Goal: Information Seeking & Learning: Learn about a topic

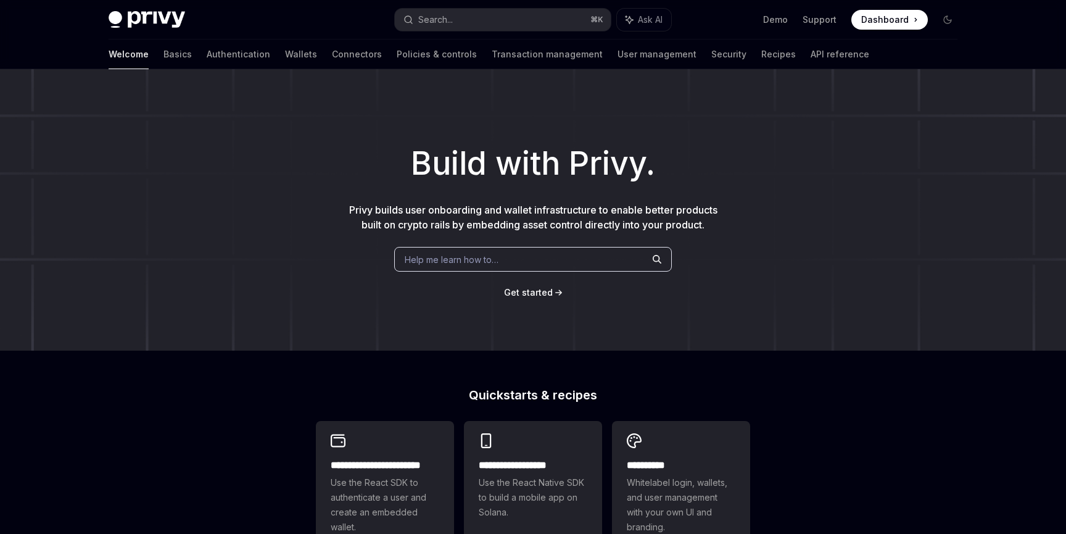
click at [462, 257] on span "Help me learn how to…" at bounding box center [452, 259] width 94 height 13
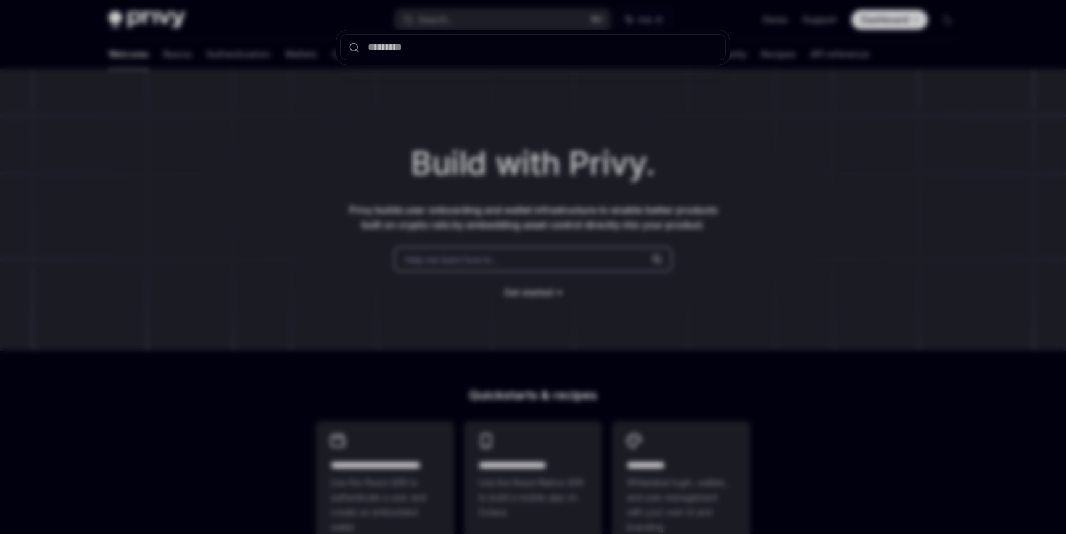
click at [196, 267] on div at bounding box center [533, 267] width 1066 height 534
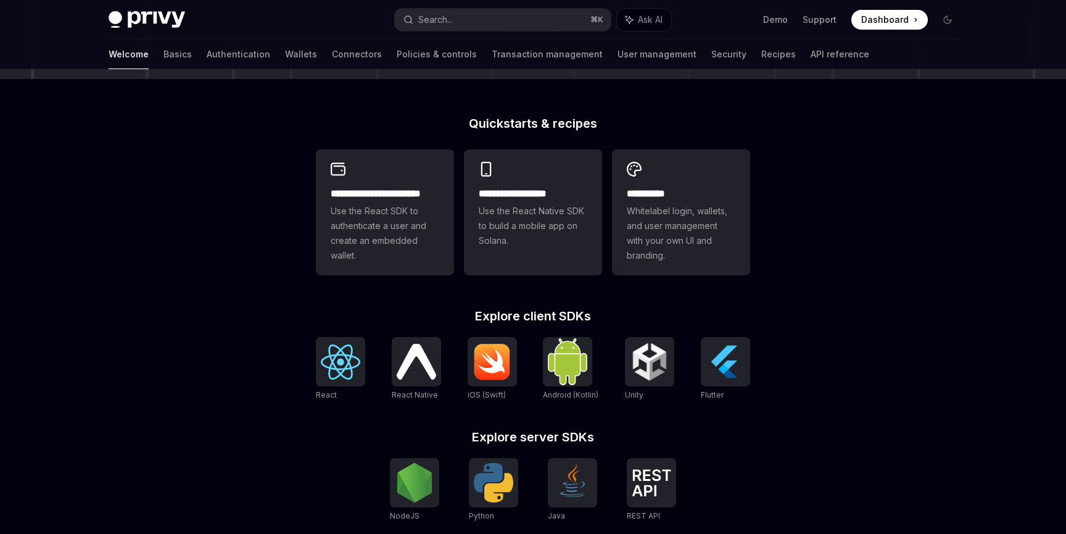
scroll to position [288, 0]
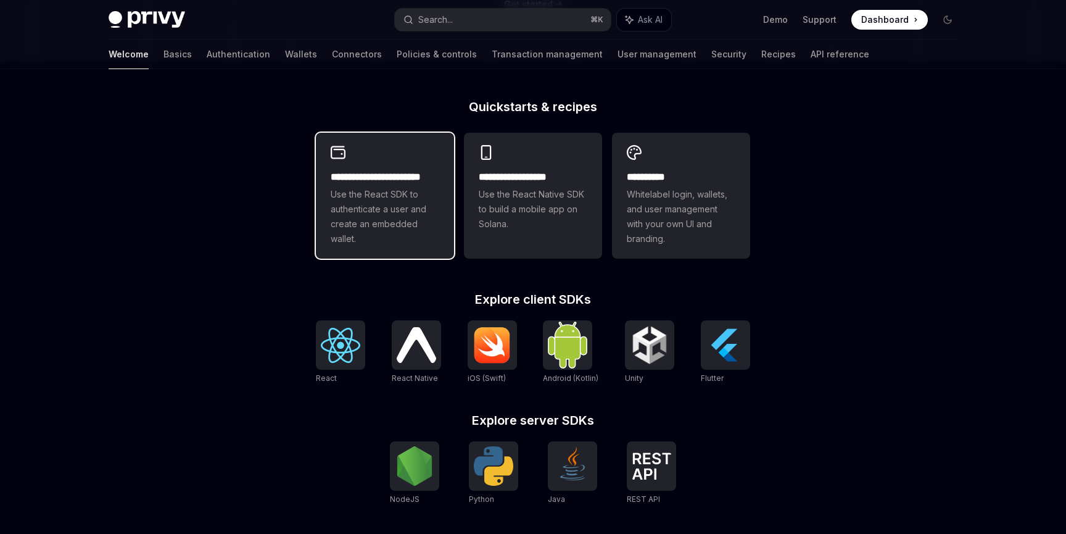
click at [392, 231] on span "Use the React SDK to authenticate a user and create an embedded wallet." at bounding box center [385, 216] width 109 height 59
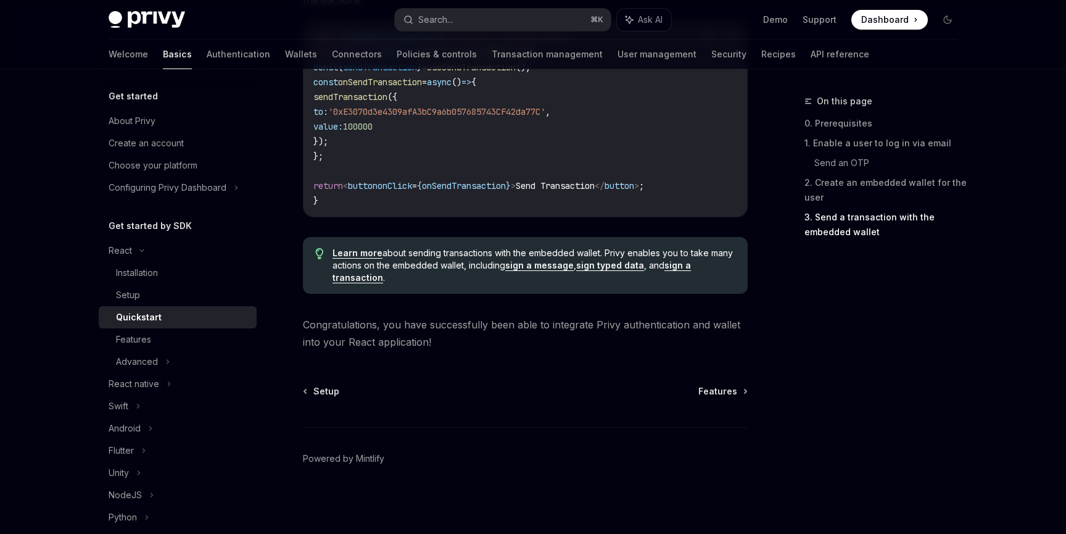
scroll to position [1256, 0]
click at [135, 344] on div "Features" at bounding box center [133, 339] width 35 height 15
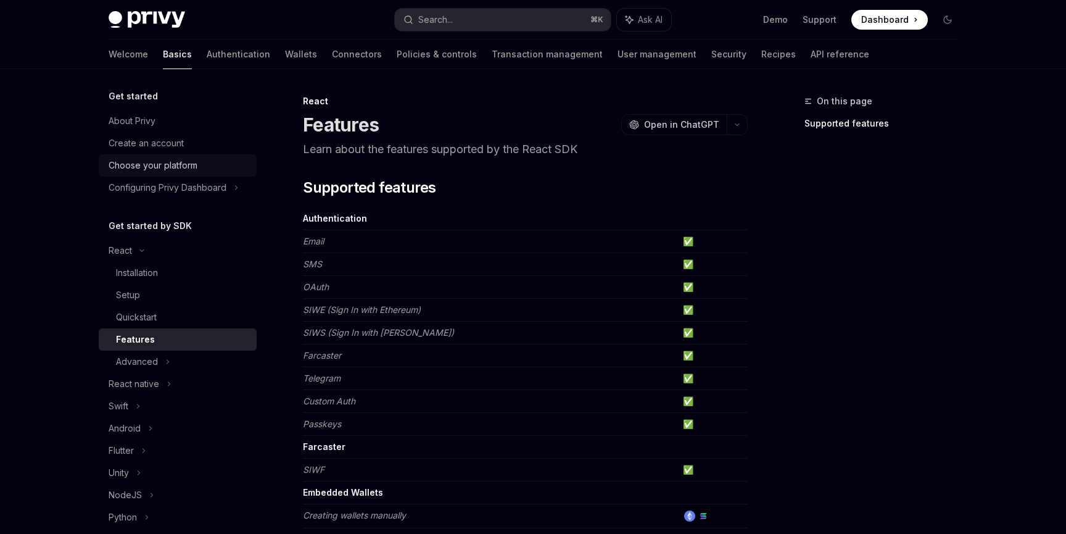
click at [171, 170] on div "Choose your platform" at bounding box center [153, 165] width 89 height 15
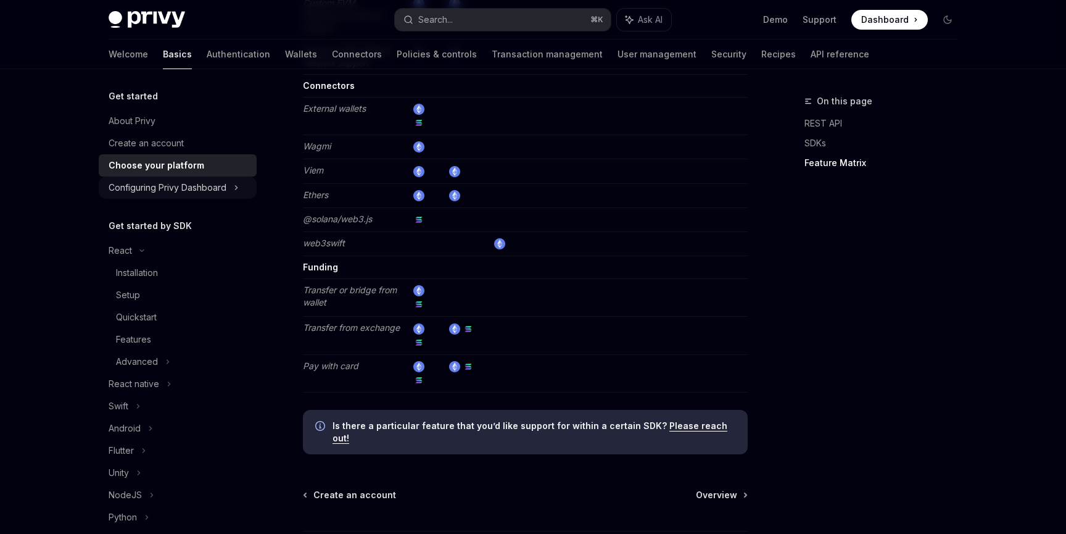
scroll to position [2206, 0]
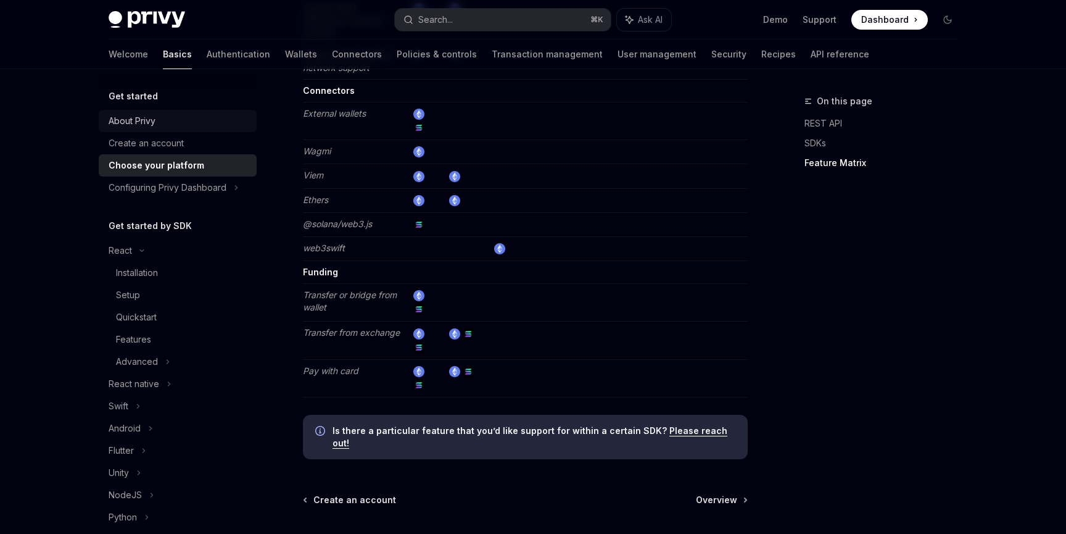
click at [171, 122] on div "About Privy" at bounding box center [179, 121] width 141 height 15
type textarea "*"
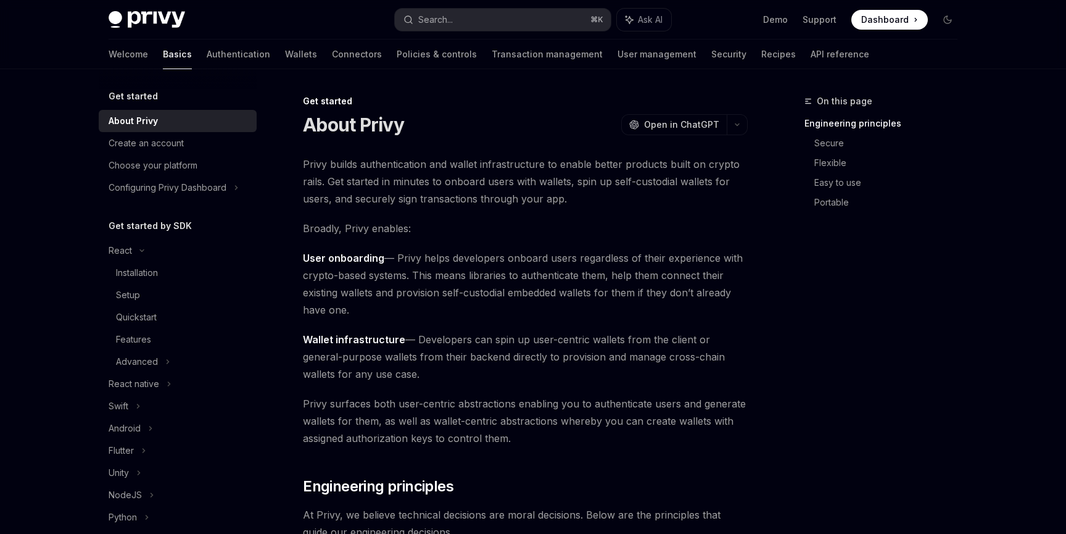
drag, startPoint x: 408, startPoint y: 253, endPoint x: 463, endPoint y: 304, distance: 75.1
click at [463, 305] on span "User onboarding — Privy helps developers onboard users regardless of their expe…" at bounding box center [525, 283] width 445 height 69
click at [463, 304] on span "User onboarding — Privy helps developers onboard users regardless of their expe…" at bounding box center [525, 283] width 445 height 69
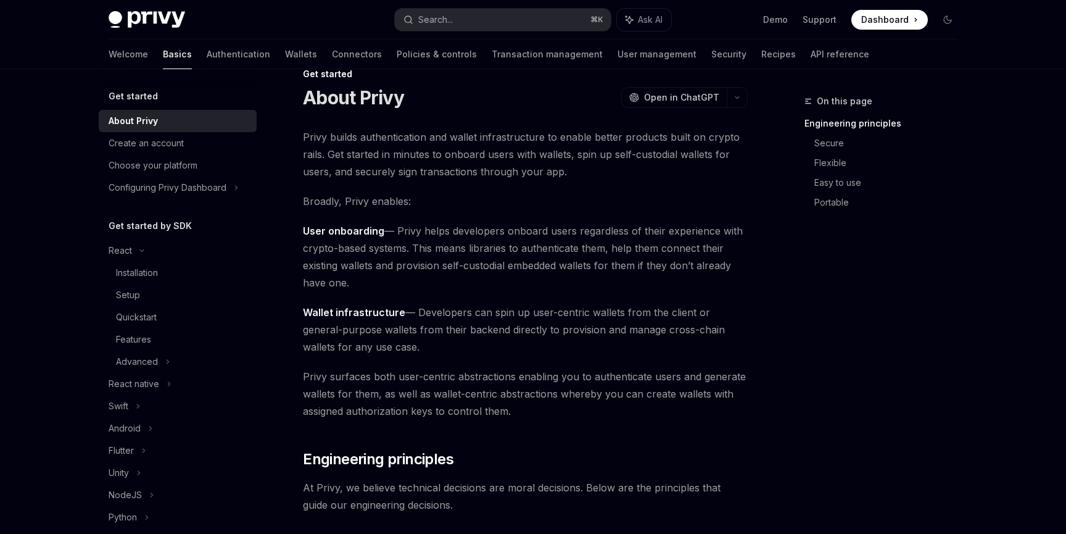
scroll to position [30, 0]
drag, startPoint x: 424, startPoint y: 313, endPoint x: 457, endPoint y: 351, distance: 49.9
click at [457, 351] on span "Wallet infrastructure — Developers can spin up user-centric wallets from the cl…" at bounding box center [525, 327] width 445 height 52
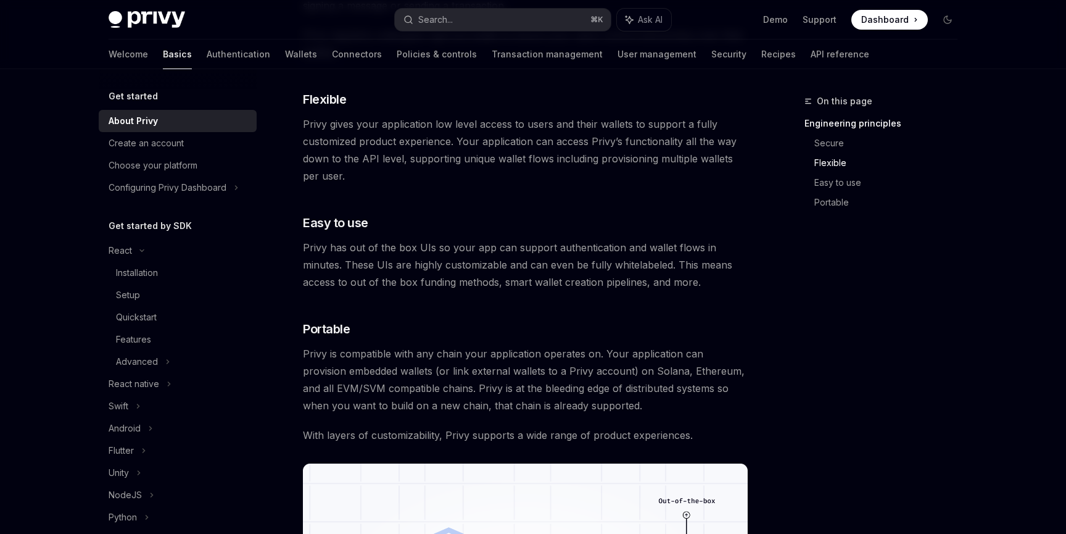
scroll to position [675, 0]
